Goal: Browse casually

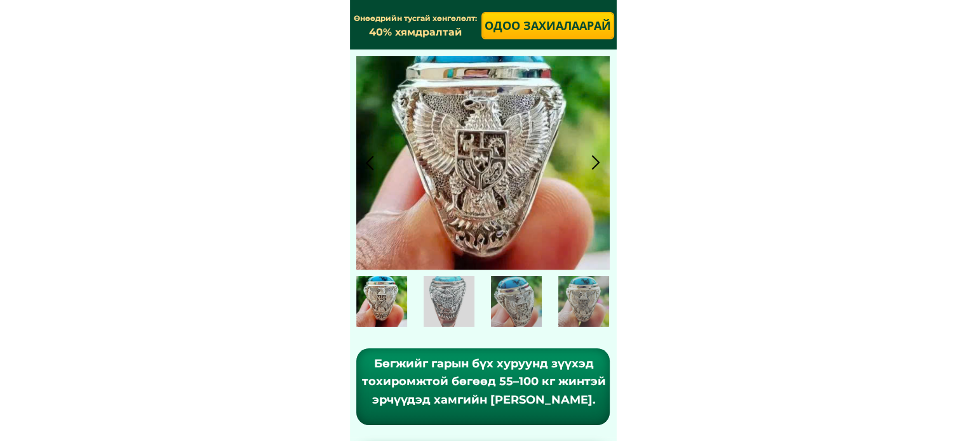
click at [594, 162] on div at bounding box center [595, 162] width 21 height 21
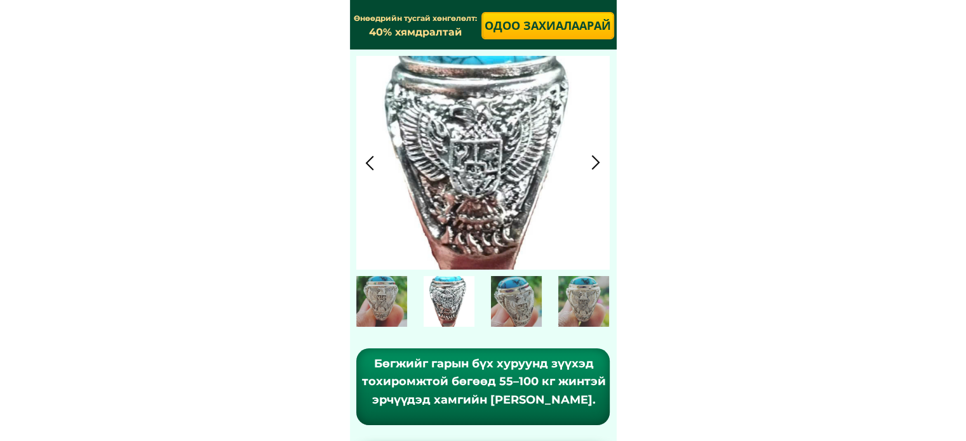
click at [594, 162] on div at bounding box center [595, 162] width 21 height 21
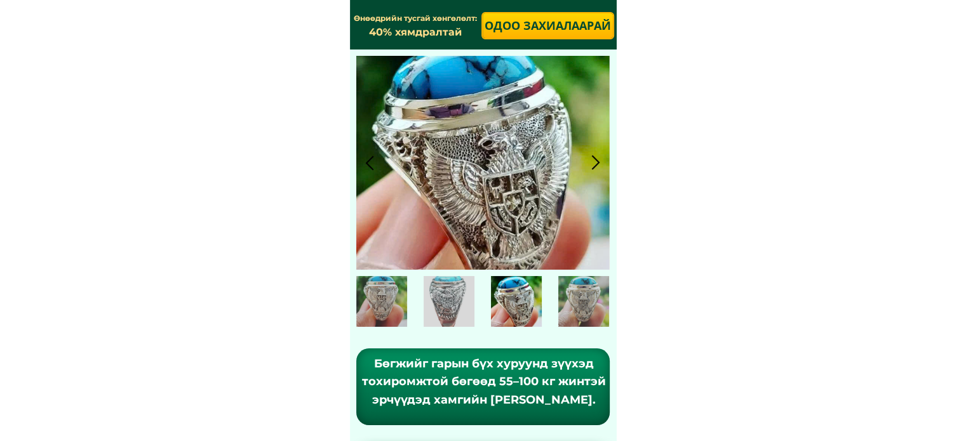
click at [594, 162] on div at bounding box center [595, 162] width 21 height 21
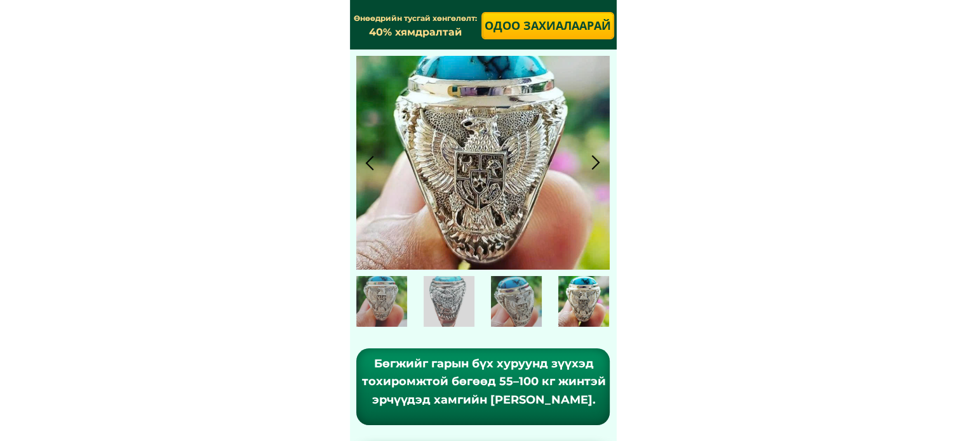
click at [594, 162] on div at bounding box center [595, 162] width 21 height 21
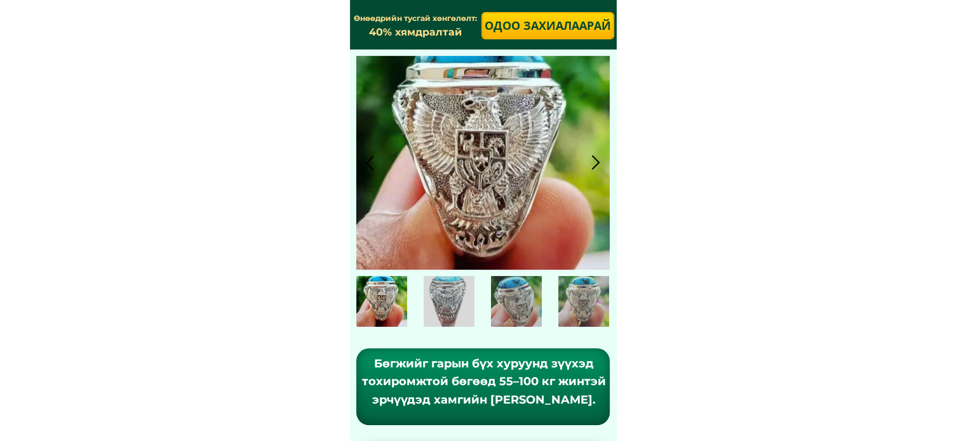
click at [594, 162] on div at bounding box center [595, 162] width 21 height 21
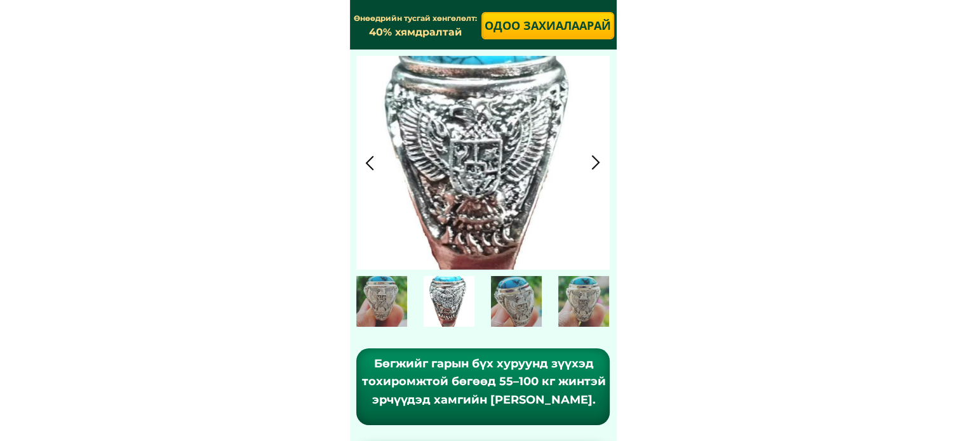
click at [594, 162] on div at bounding box center [595, 162] width 21 height 21
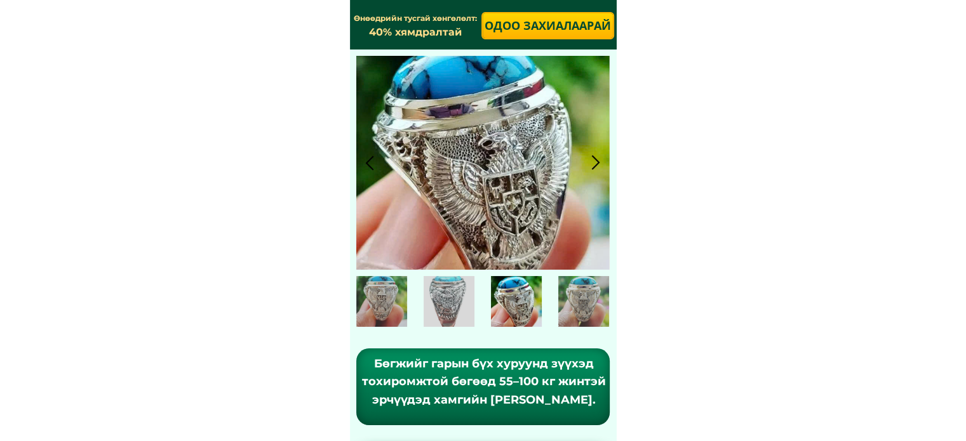
click at [594, 162] on div at bounding box center [595, 162] width 21 height 21
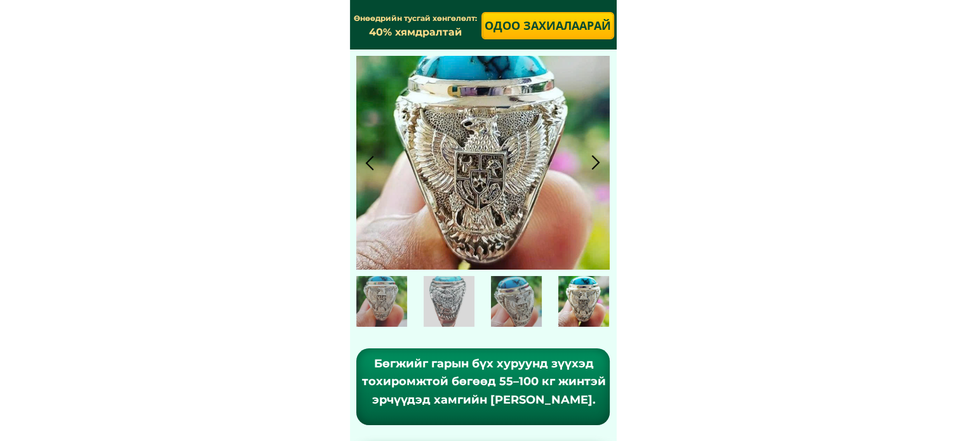
click at [594, 162] on div at bounding box center [595, 162] width 21 height 21
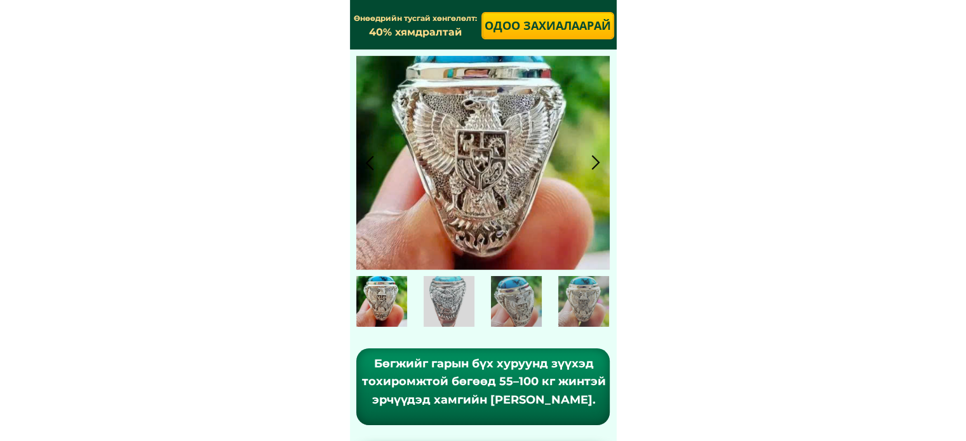
click at [594, 162] on div at bounding box center [595, 162] width 21 height 21
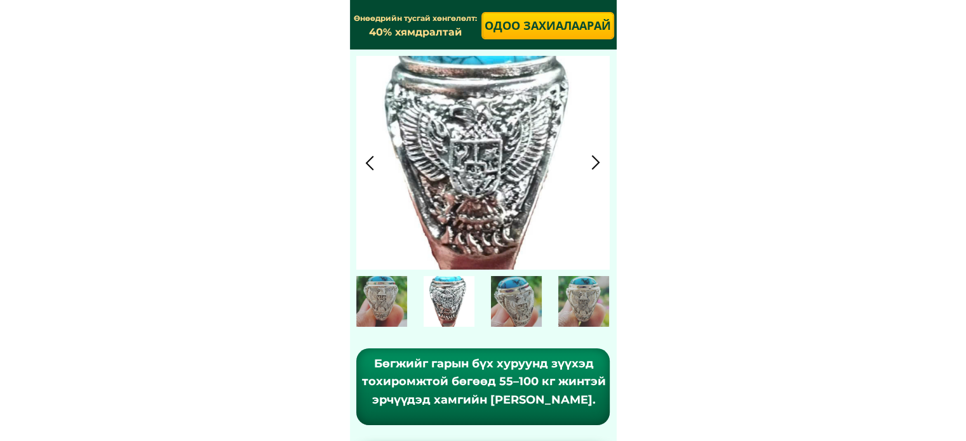
click at [594, 162] on div at bounding box center [595, 162] width 21 height 21
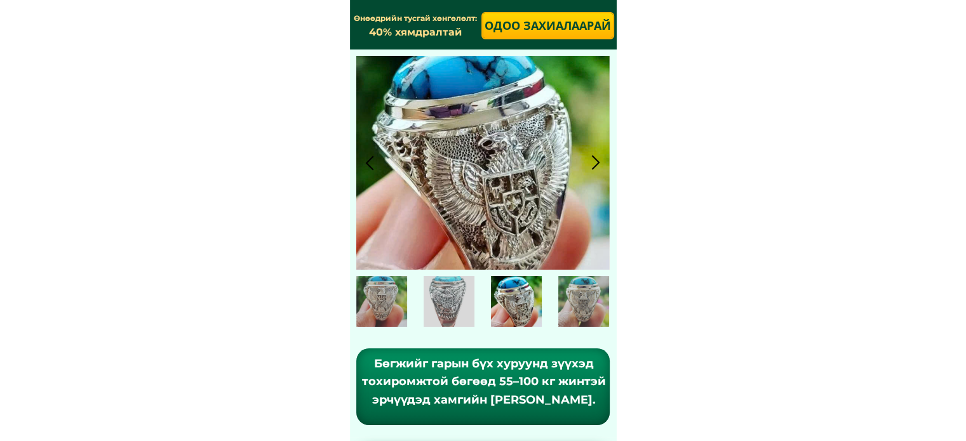
click at [594, 162] on div at bounding box center [595, 162] width 21 height 21
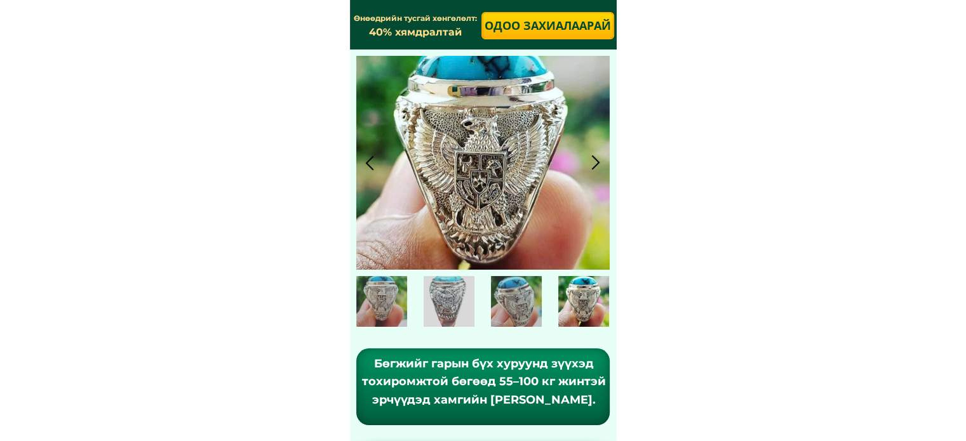
click at [594, 162] on div at bounding box center [595, 162] width 21 height 21
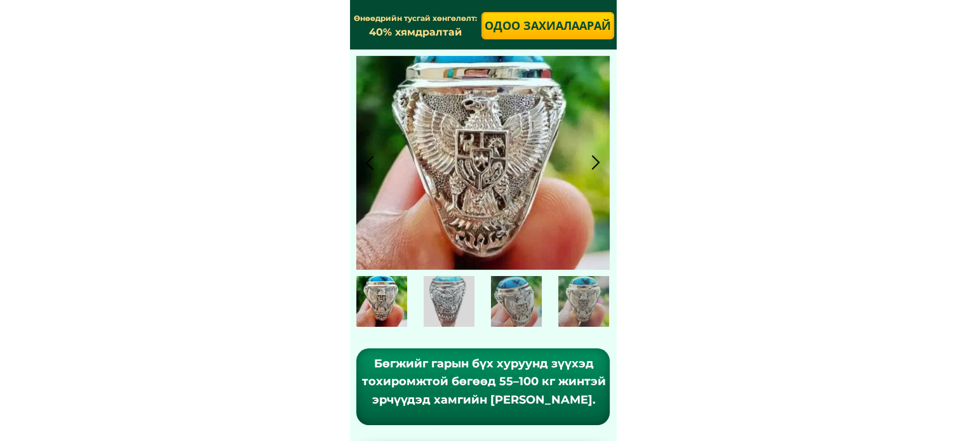
click at [594, 162] on div at bounding box center [595, 162] width 21 height 21
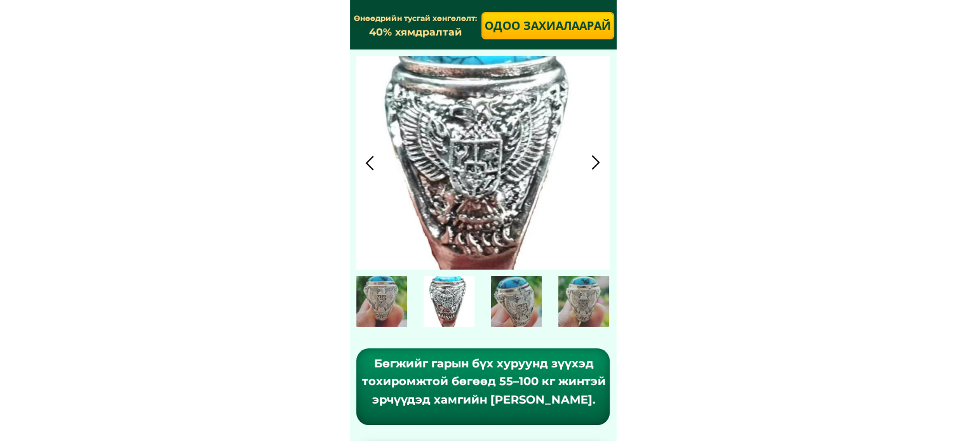
click at [594, 162] on div at bounding box center [595, 162] width 21 height 21
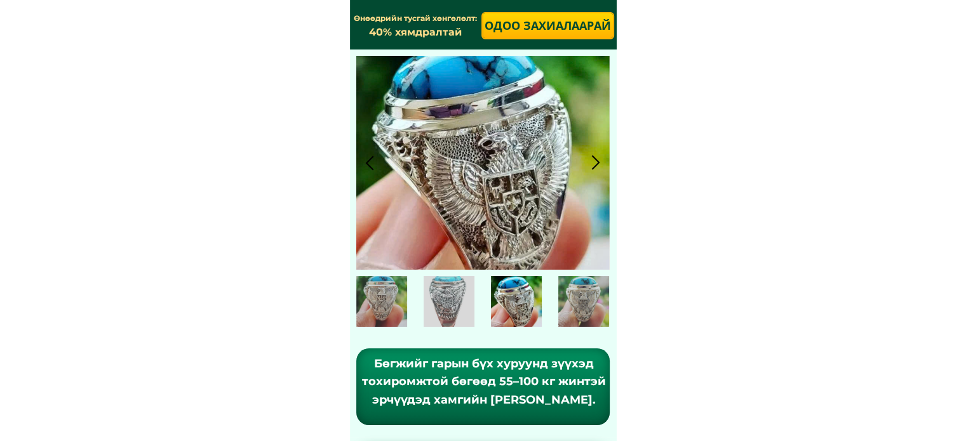
click at [594, 162] on div at bounding box center [595, 162] width 21 height 21
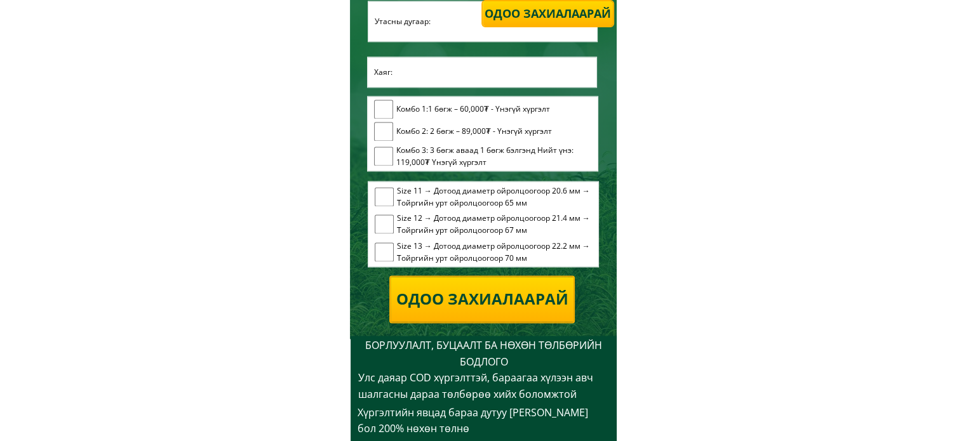
scroll to position [1890, 0]
